Goal: Transaction & Acquisition: Purchase product/service

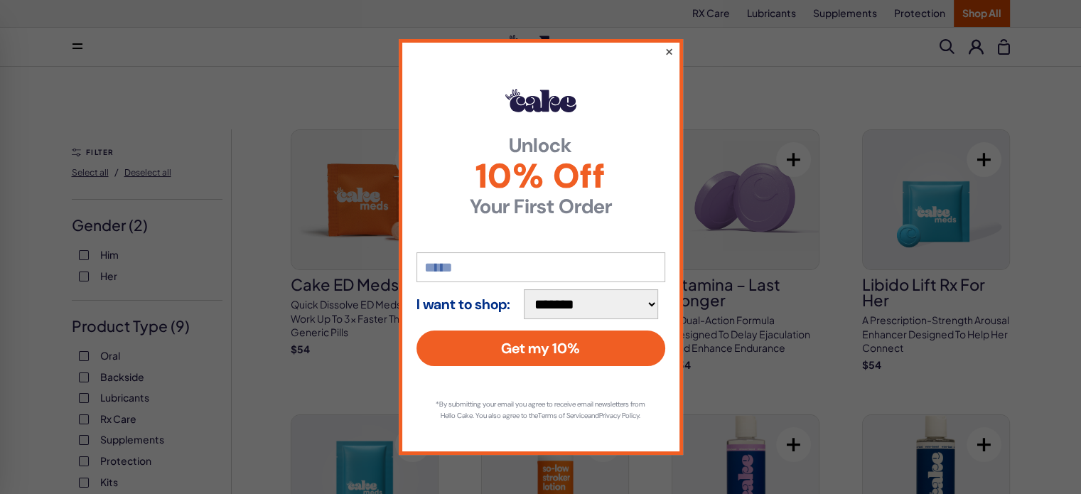
click at [667, 48] on button "×" at bounding box center [668, 51] width 9 height 17
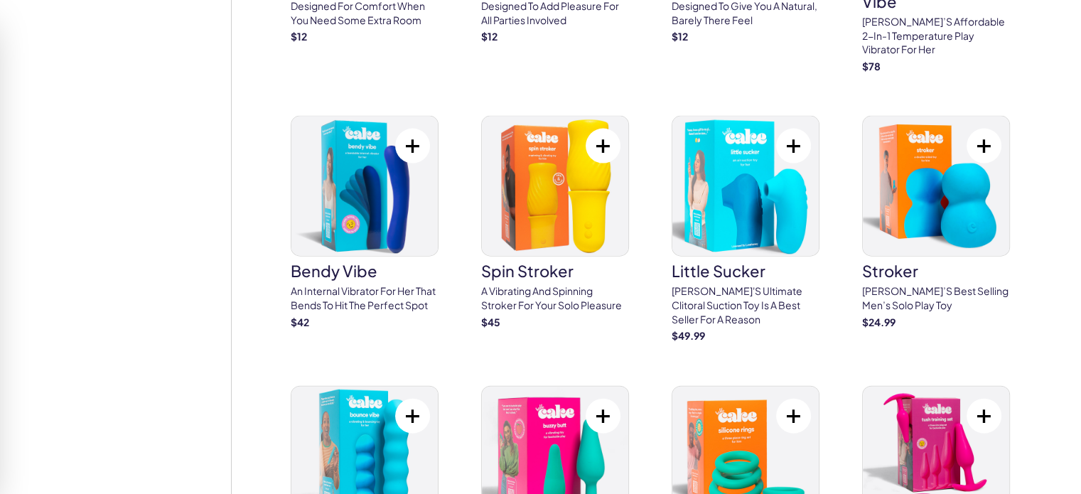
scroll to position [3190, 0]
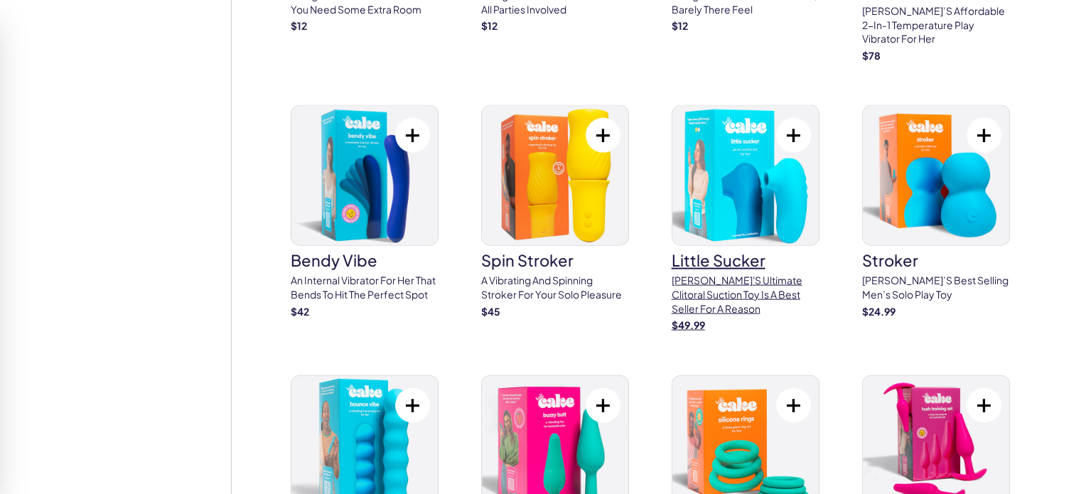
click at [713, 150] on img at bounding box center [745, 175] width 146 height 139
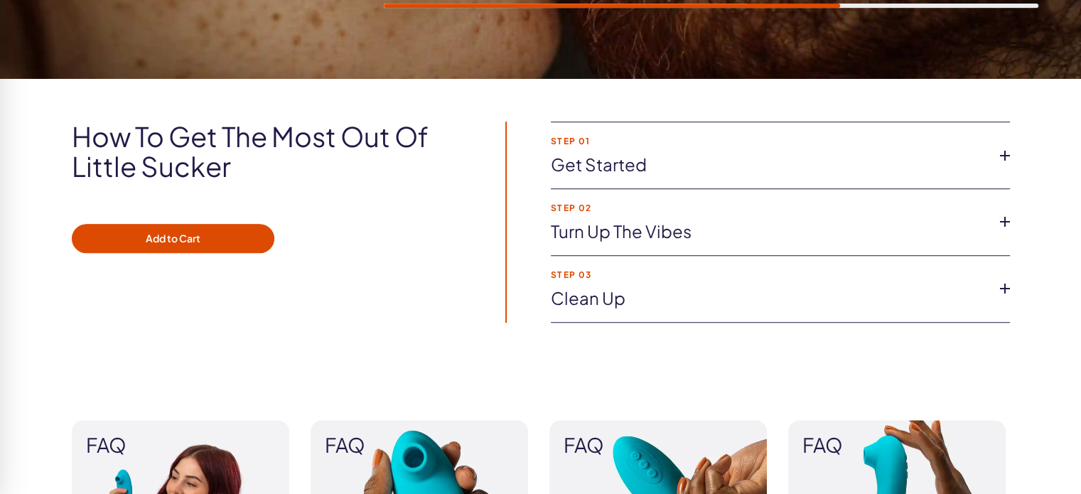
scroll to position [1007, 0]
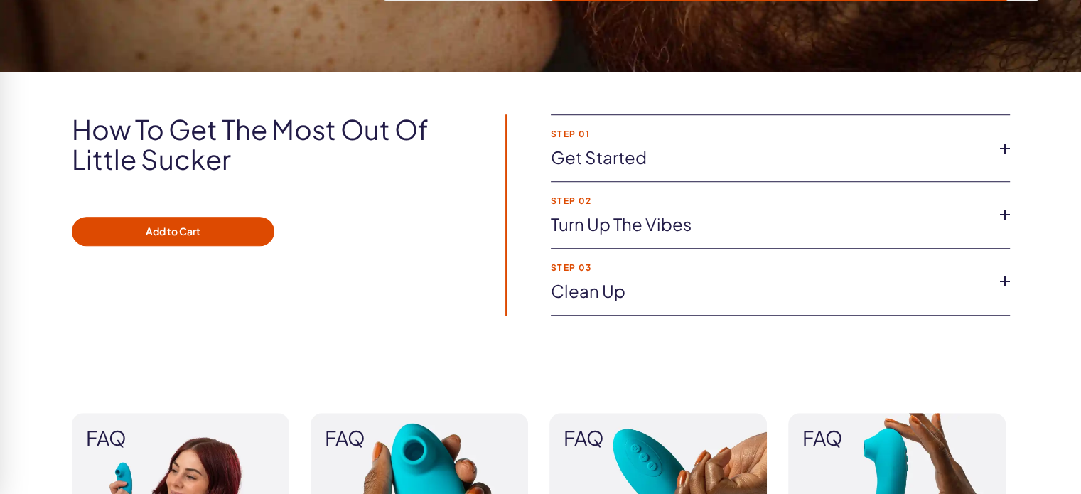
click at [570, 147] on link "Get started" at bounding box center [769, 158] width 436 height 24
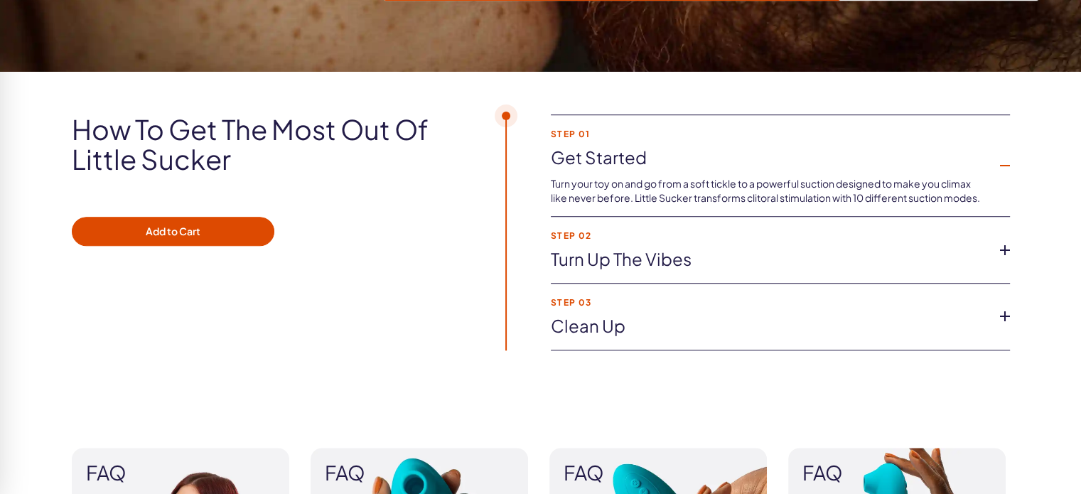
click at [727, 221] on li "Step 02 Turn up the vibes Heighten sensations with Tingle To Mingle, a specialt…" at bounding box center [780, 250] width 459 height 67
click at [667, 256] on link "Turn up the vibes" at bounding box center [769, 259] width 436 height 24
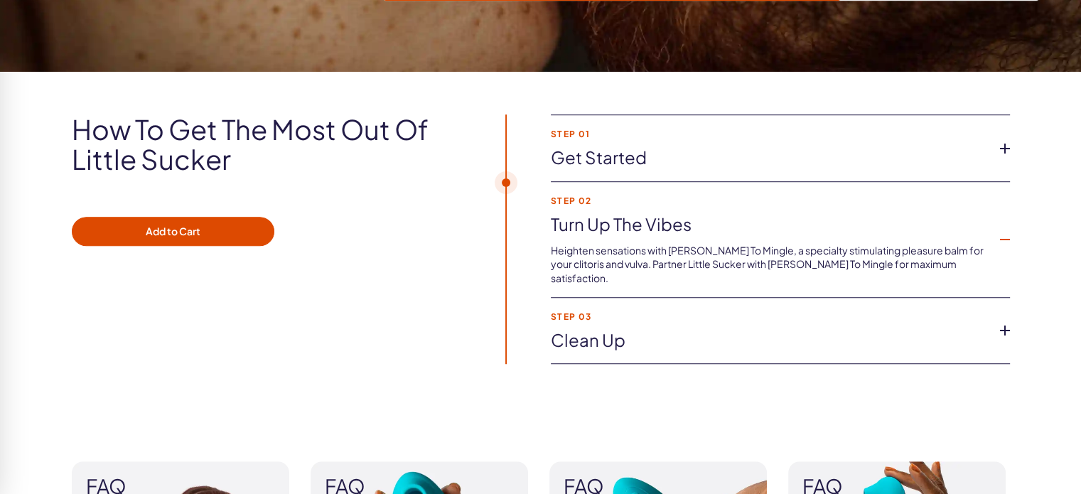
click at [824, 328] on link "Clean up" at bounding box center [769, 340] width 436 height 24
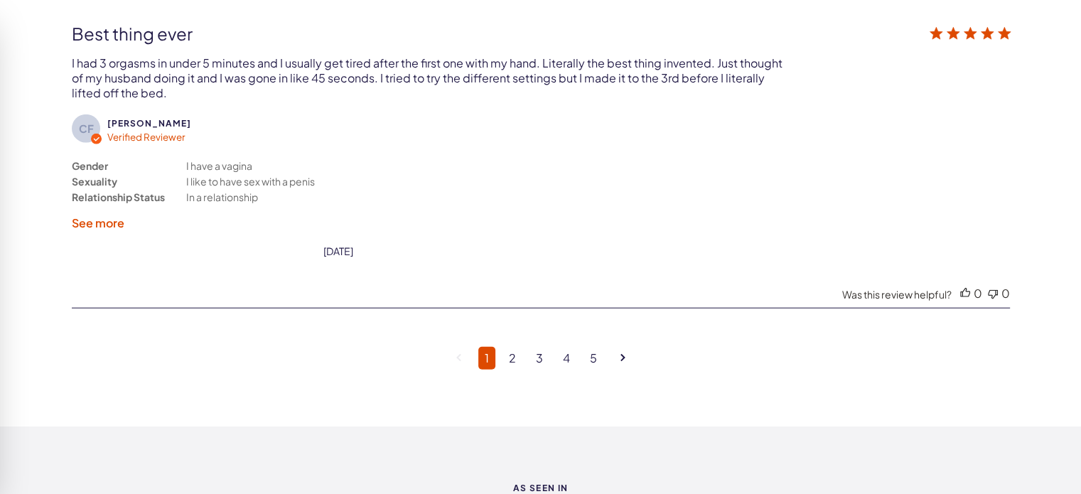
scroll to position [3790, 0]
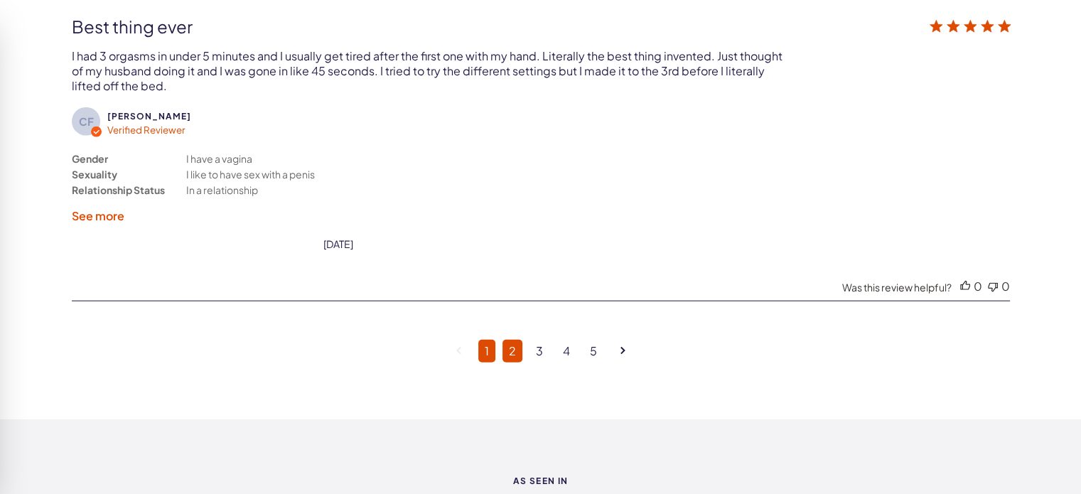
click at [512, 340] on link "2" at bounding box center [513, 351] width 20 height 23
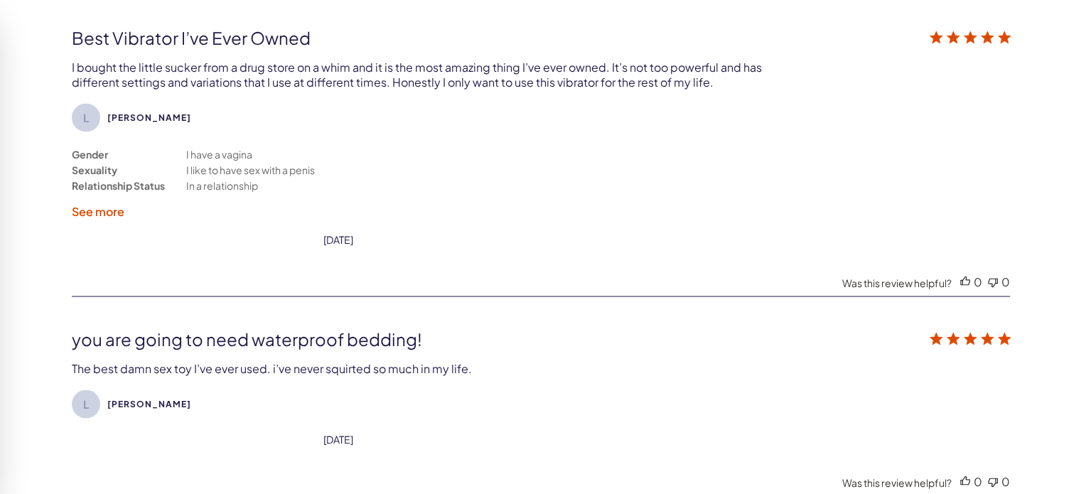
scroll to position [2700, 0]
